Goal: Information Seeking & Learning: Learn about a topic

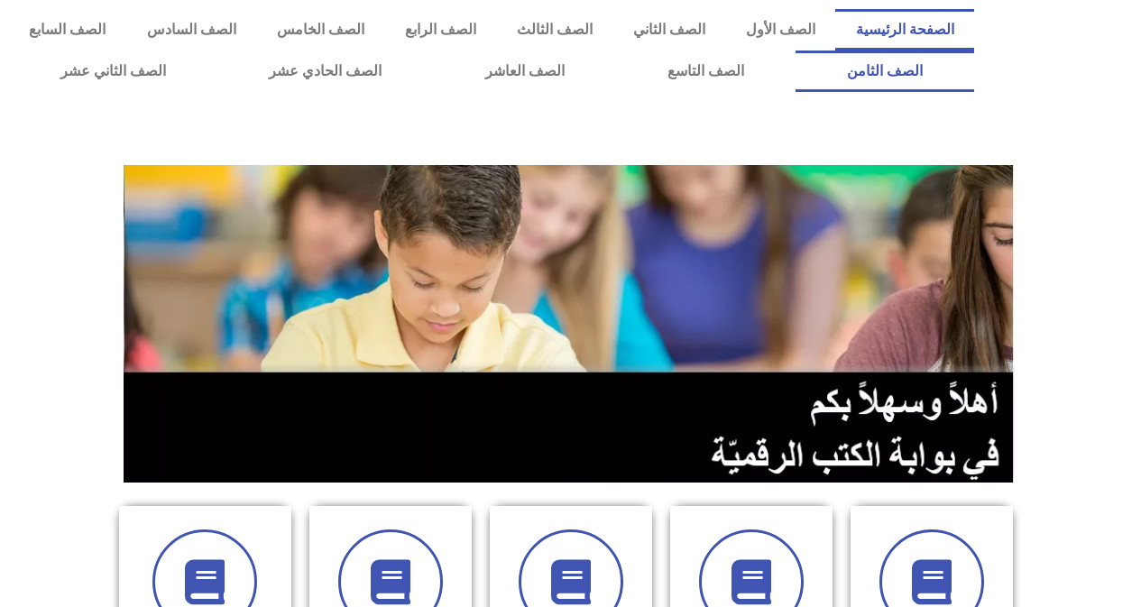
click at [796, 51] on link "الصف الثامن" at bounding box center [885, 72] width 179 height 42
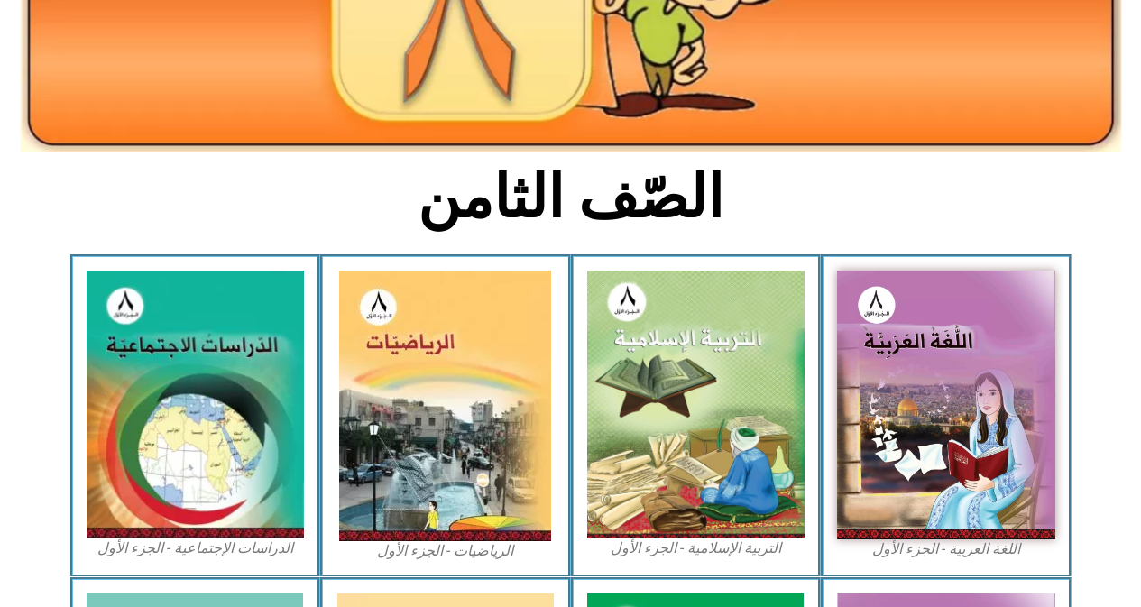
scroll to position [447, 0]
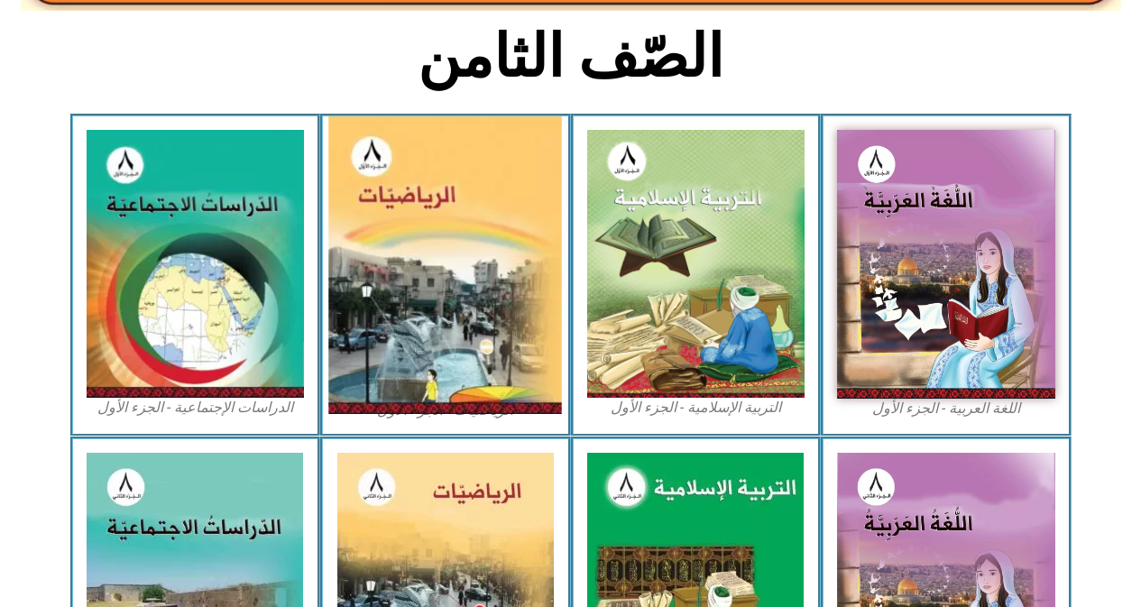
click at [451, 288] on img at bounding box center [446, 265] width 234 height 298
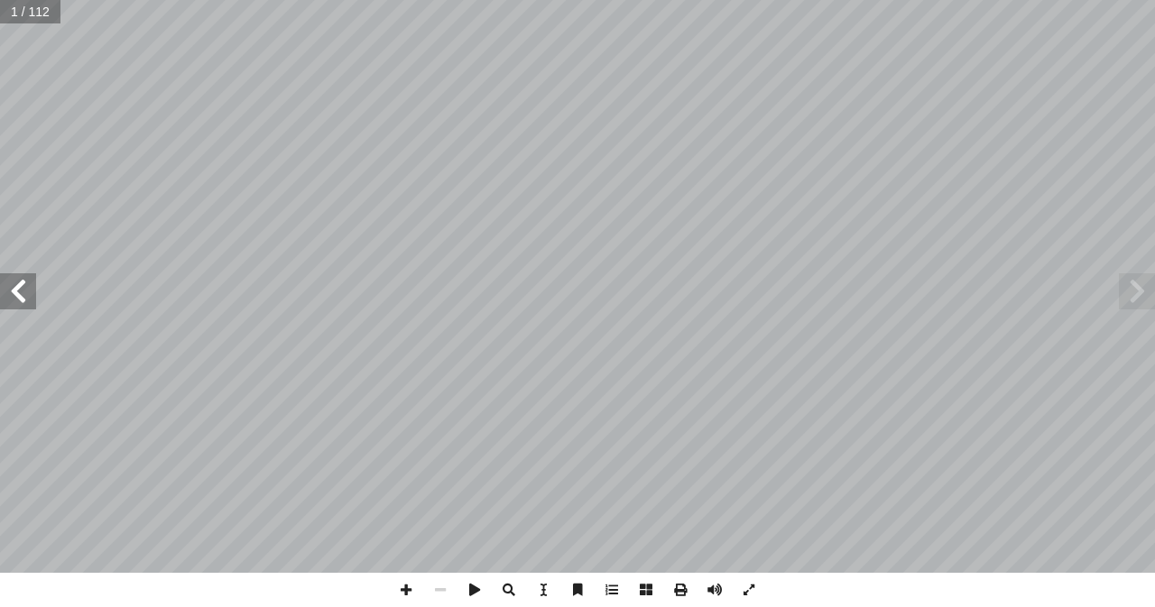
click at [30, 294] on span at bounding box center [18, 291] width 36 height 36
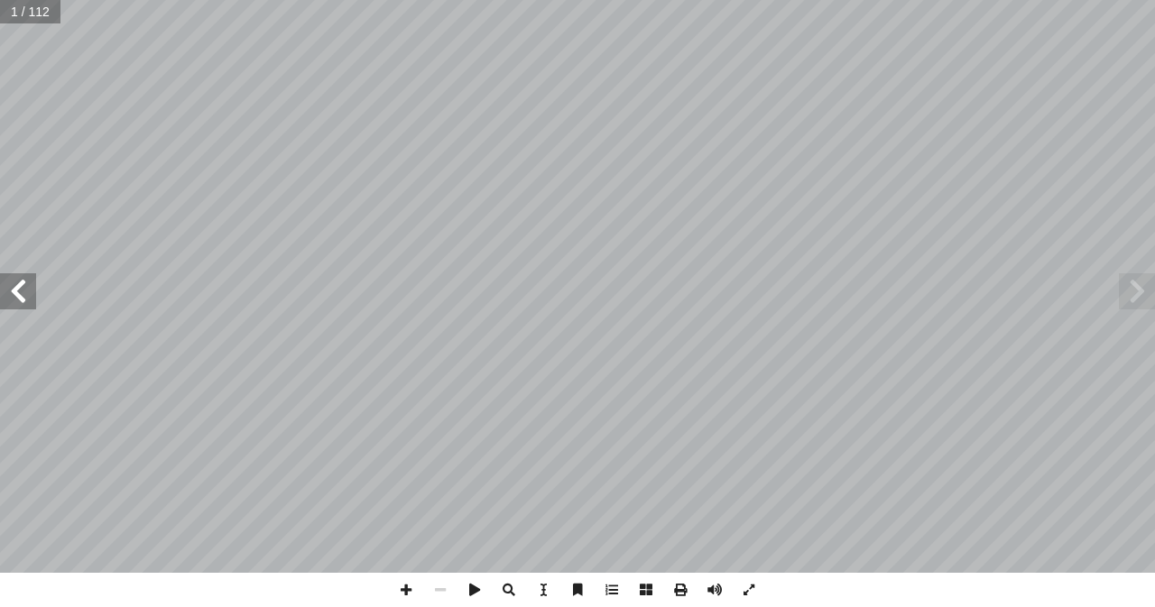
click at [30, 294] on span at bounding box center [18, 291] width 36 height 36
click at [402, 591] on span at bounding box center [406, 590] width 34 height 34
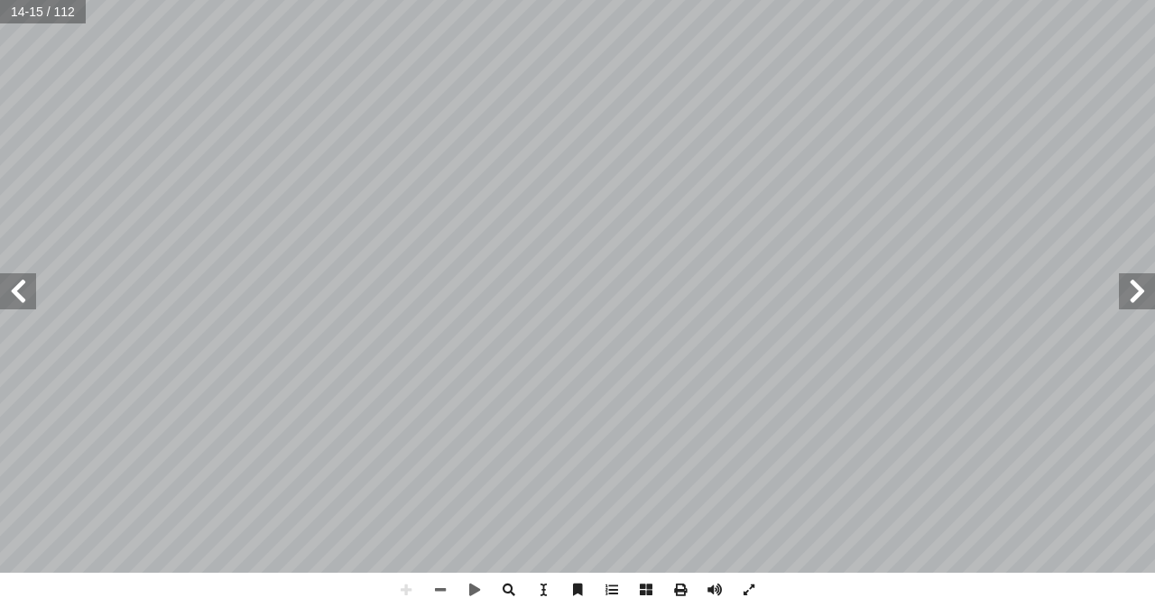
click at [614, 589] on div "10 : ٣ نشاط ) ٣ ) ٢ ) ١ تي: آ ل� � جد قيمة كل من أ ل� ُ ل ِ م ْ ك أ � = ) ٢ = =…" at bounding box center [577, 303] width 1155 height 607
